Goal: Task Accomplishment & Management: Use online tool/utility

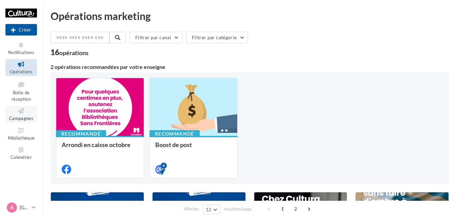
click at [24, 116] on span "Campagnes" at bounding box center [21, 118] width 24 height 5
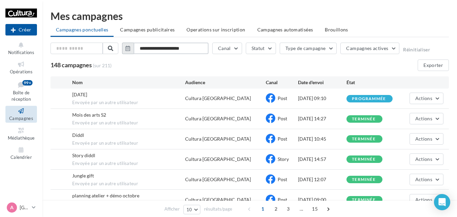
click at [193, 48] on input "**********" at bounding box center [170, 49] width 75 height 12
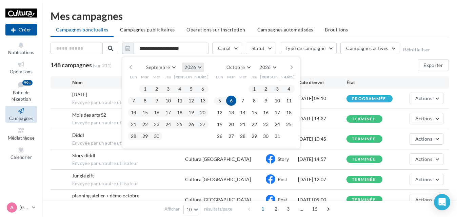
click at [197, 67] on button "2026" at bounding box center [193, 67] width 22 height 9
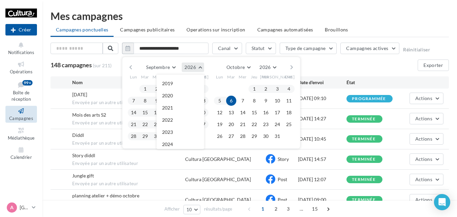
scroll to position [73, 0]
click at [187, 85] on button "2025" at bounding box center [179, 84] width 47 height 12
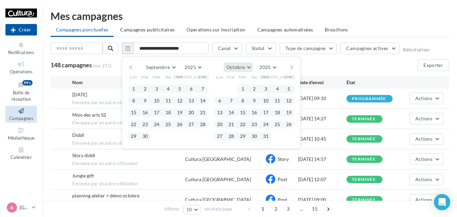
click at [246, 67] on button "Octobre" at bounding box center [238, 67] width 29 height 9
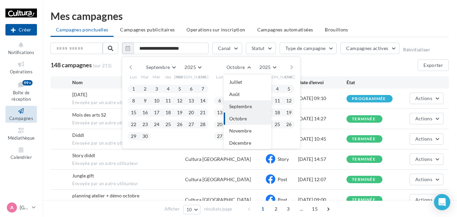
click at [238, 110] on button "Septembre" at bounding box center [247, 107] width 47 height 12
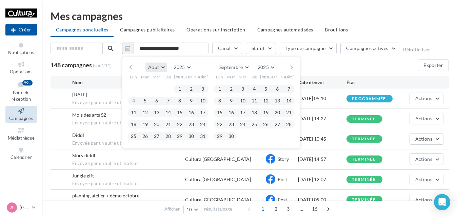
click at [155, 70] on span "Août" at bounding box center [153, 67] width 11 height 6
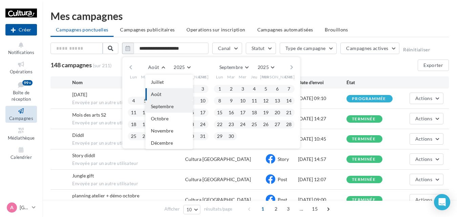
click at [160, 109] on span "Septembre" at bounding box center [162, 107] width 23 height 6
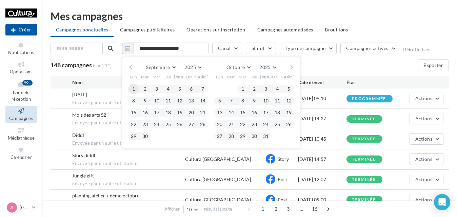
click at [136, 90] on button "1" at bounding box center [133, 89] width 10 height 10
click at [144, 136] on button "30" at bounding box center [145, 136] width 10 height 10
type input "**********"
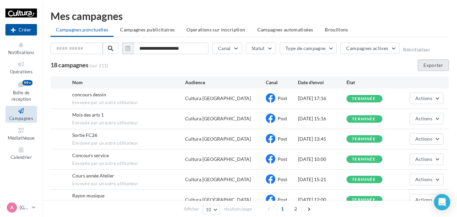
click at [426, 67] on button "Exporter" at bounding box center [432, 66] width 31 height 12
click at [27, 205] on p "[GEOGRAPHIC_DATA]" at bounding box center [24, 208] width 9 height 7
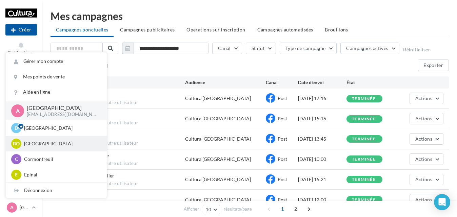
click at [37, 149] on div "[PERSON_NAME] [EMAIL_ADDRESS][DOMAIN_NAME]" at bounding box center [56, 144] width 90 height 10
click at [41, 143] on p "[GEOGRAPHIC_DATA]" at bounding box center [61, 144] width 75 height 7
click at [14, 142] on span "Bo" at bounding box center [16, 144] width 7 height 7
click at [35, 150] on div "[PERSON_NAME] [EMAIL_ADDRESS][DOMAIN_NAME]" at bounding box center [56, 144] width 101 height 16
